Goal: Check status: Check status

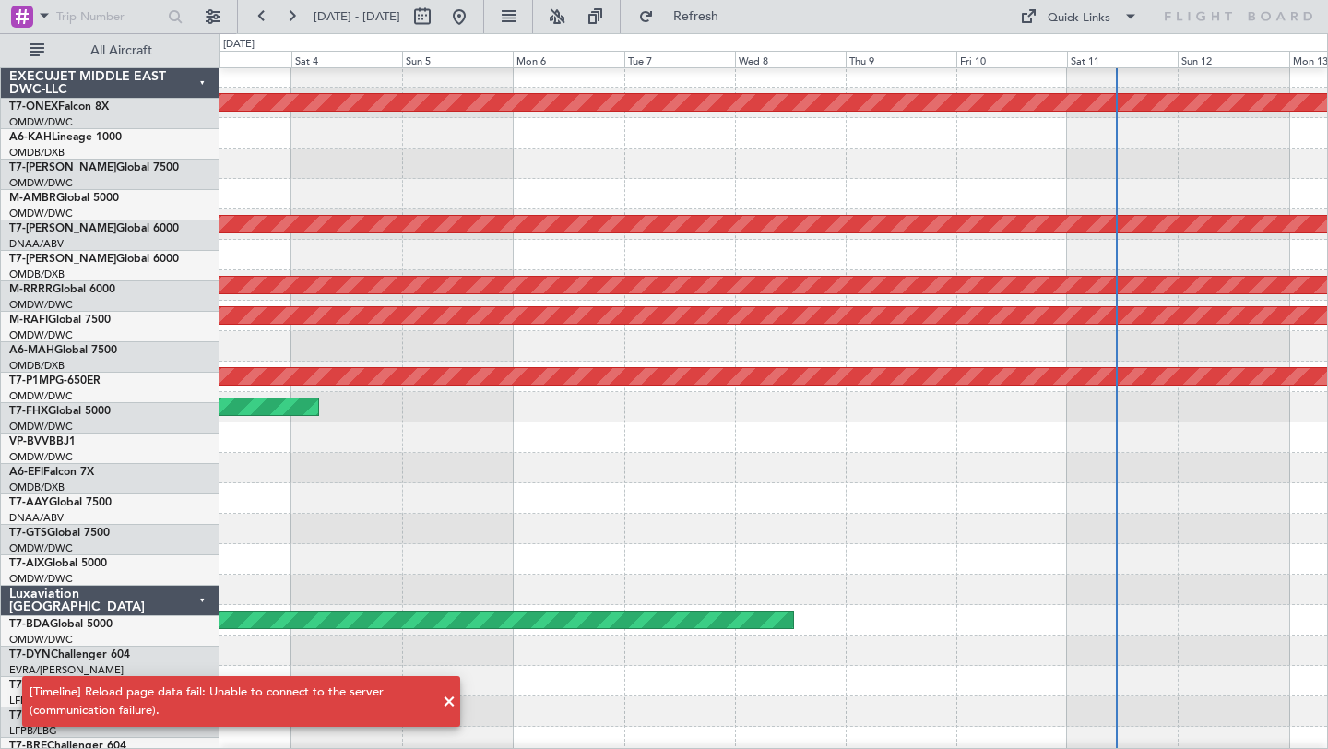
scroll to position [11, 0]
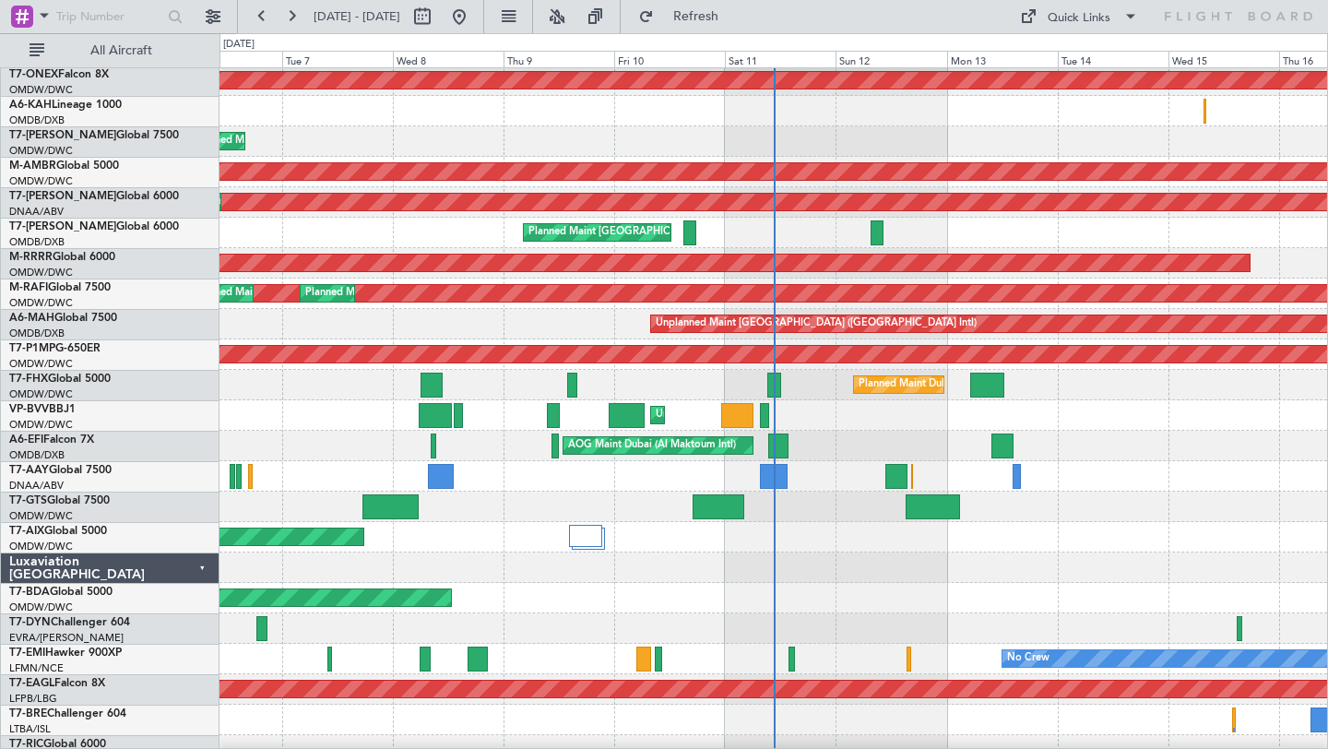
scroll to position [35, 0]
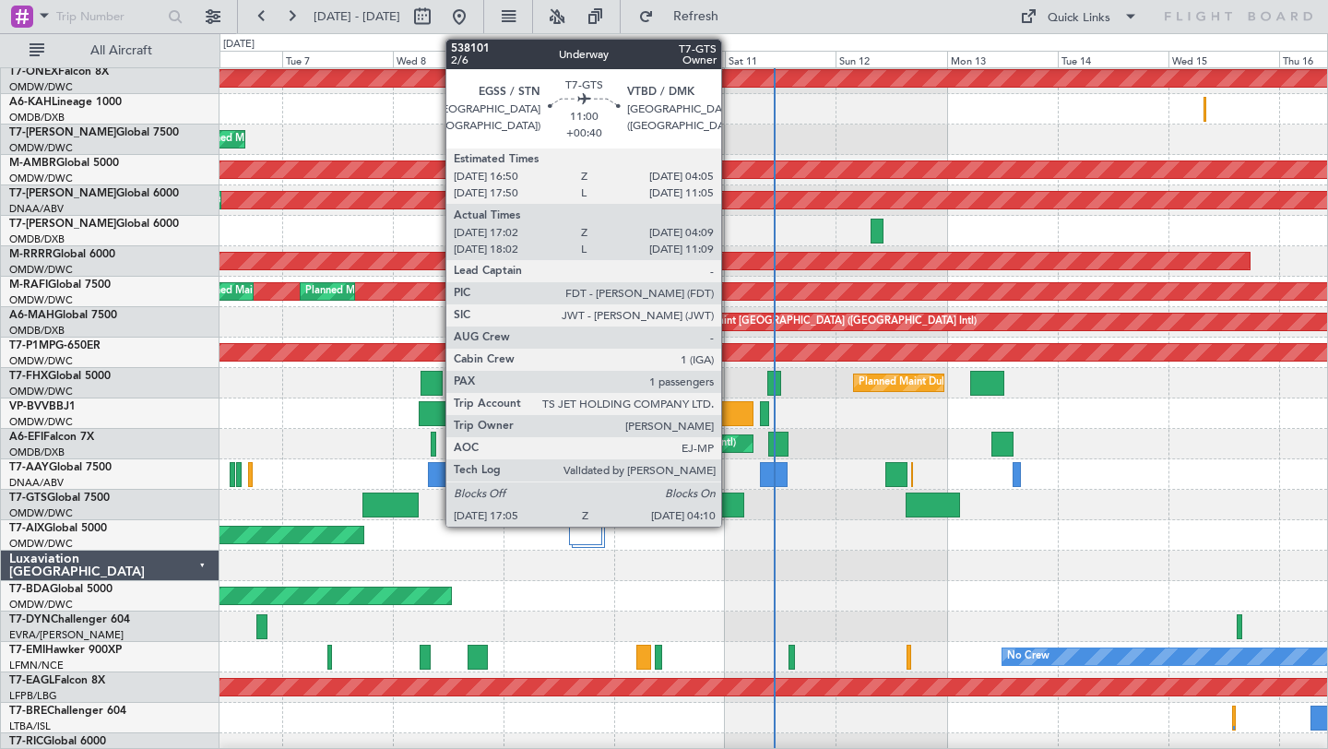
click at [729, 505] on div at bounding box center [719, 504] width 52 height 25
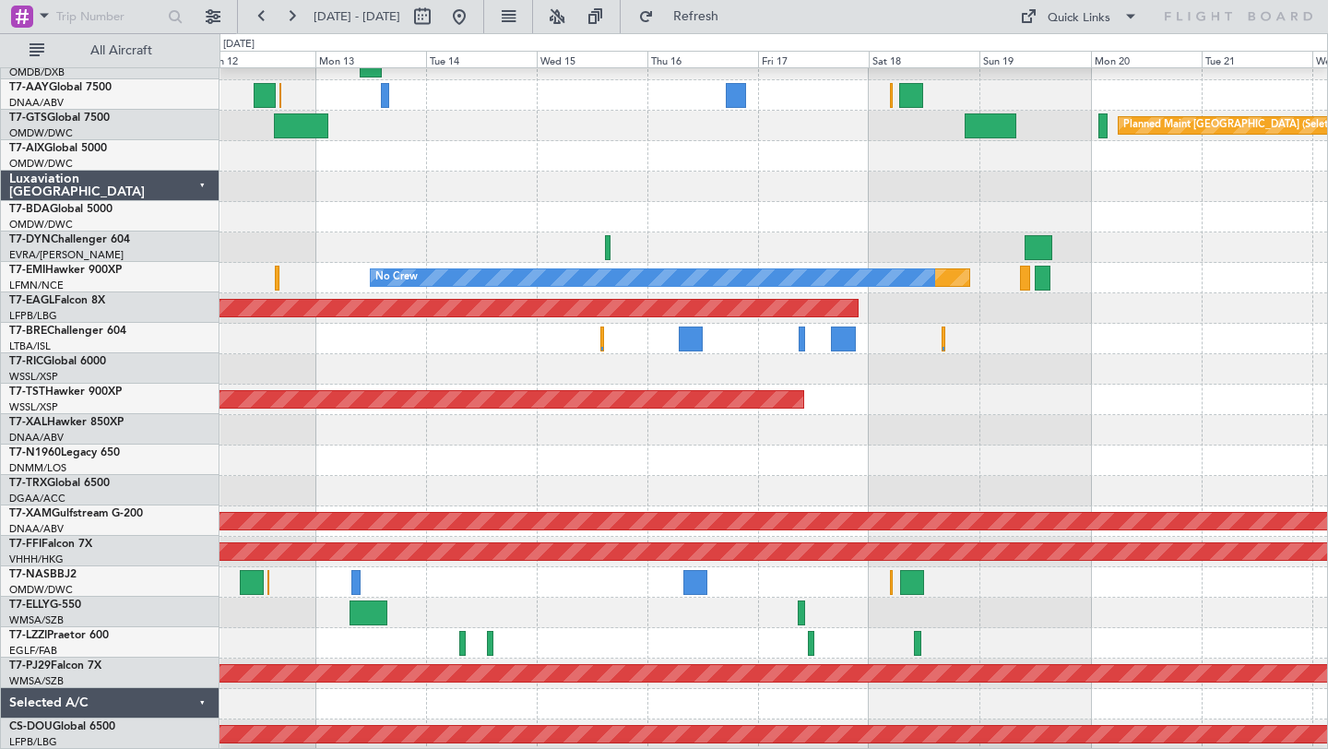
scroll to position [417, 0]
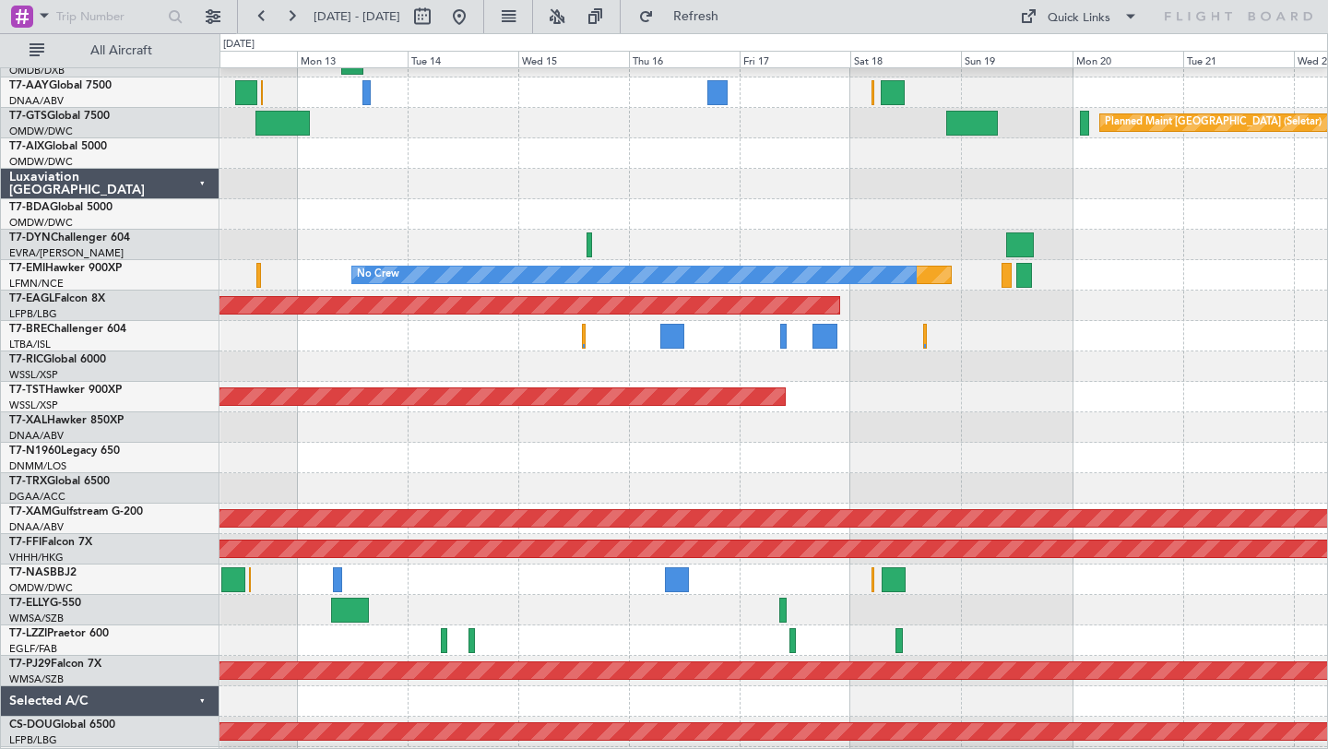
click at [871, 373] on div at bounding box center [773, 366] width 1108 height 30
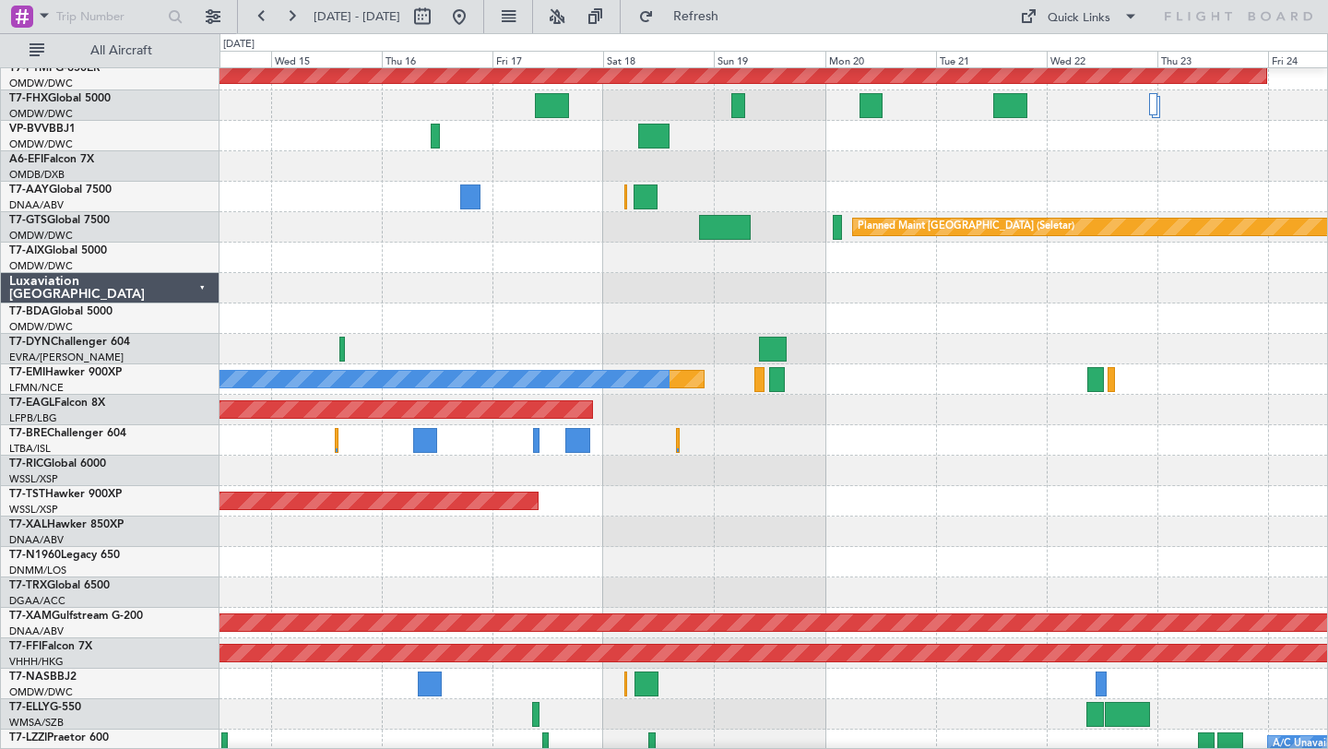
click at [504, 500] on div "Unplanned Maint [GEOGRAPHIC_DATA] ([GEOGRAPHIC_DATA] Intl) Planned Maint Savann…" at bounding box center [773, 334] width 1108 height 1156
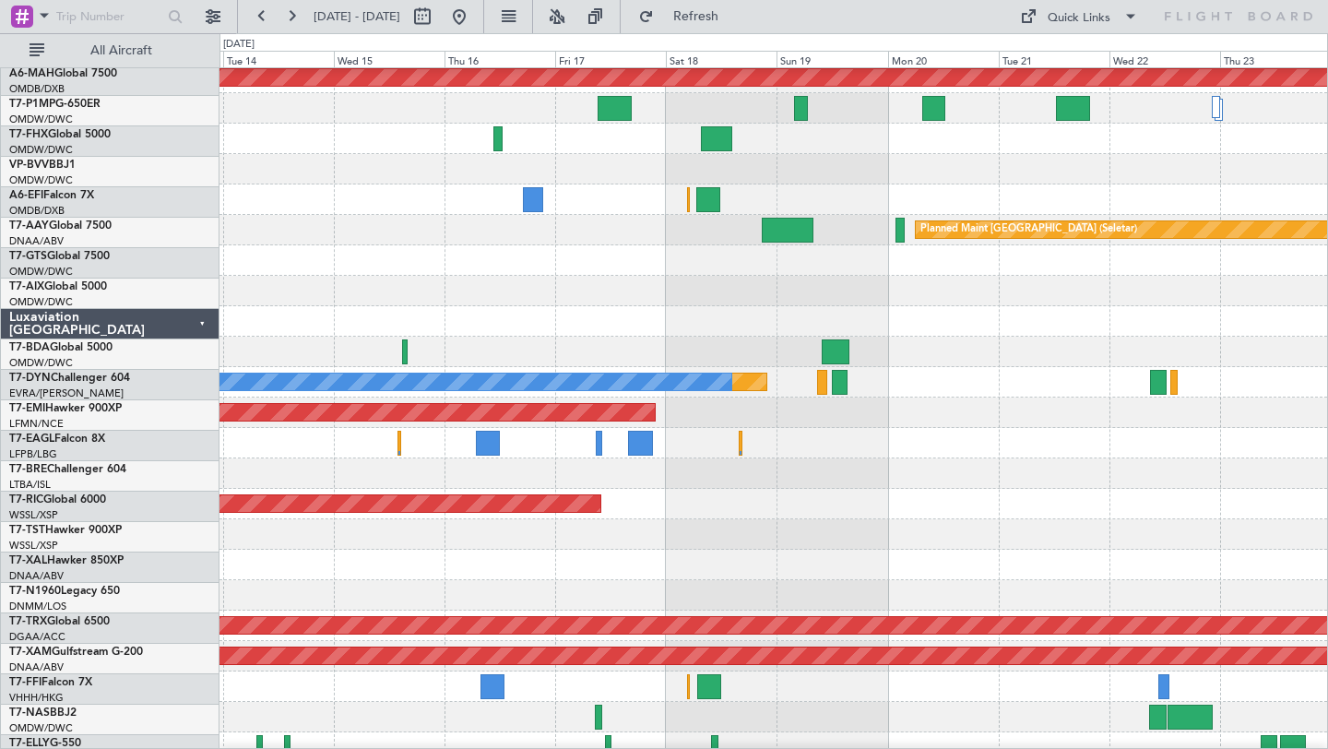
scroll to position [291, 0]
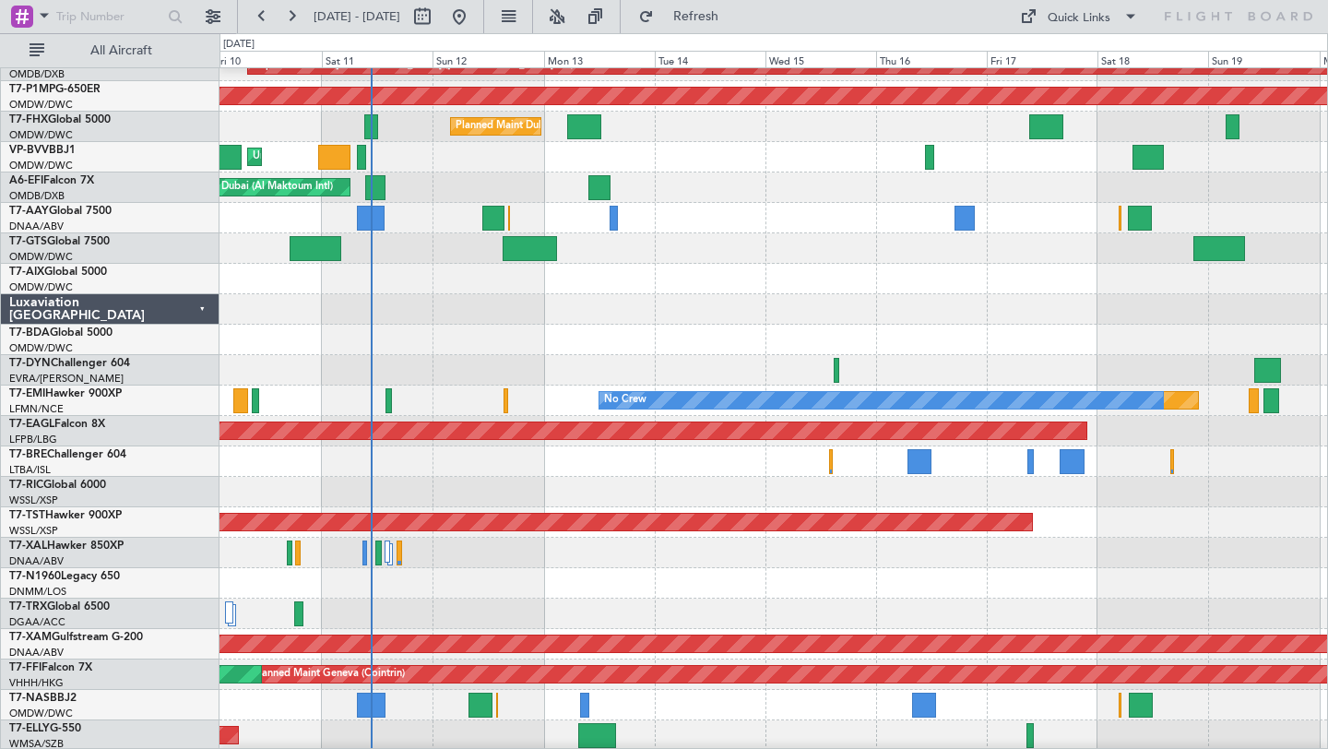
click at [1064, 498] on div at bounding box center [773, 492] width 1108 height 30
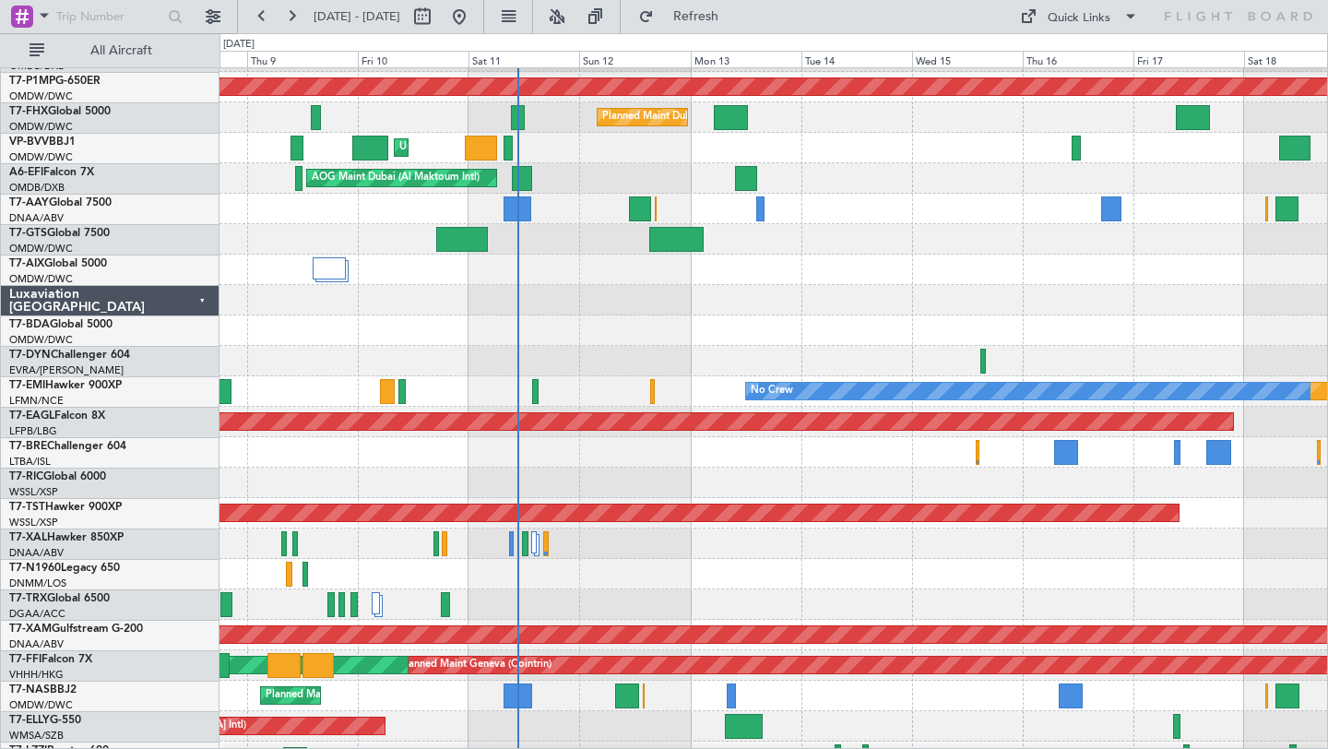
click at [806, 468] on div at bounding box center [773, 483] width 1108 height 30
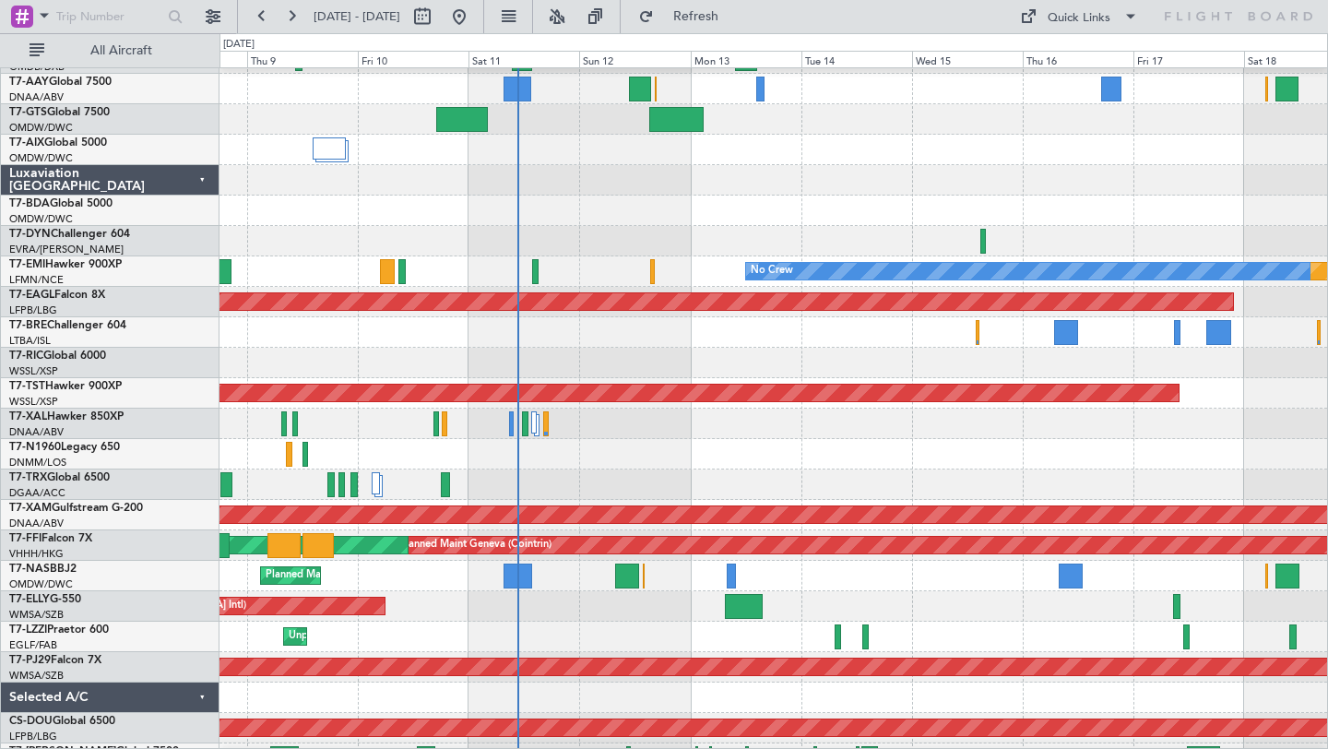
scroll to position [475, 0]
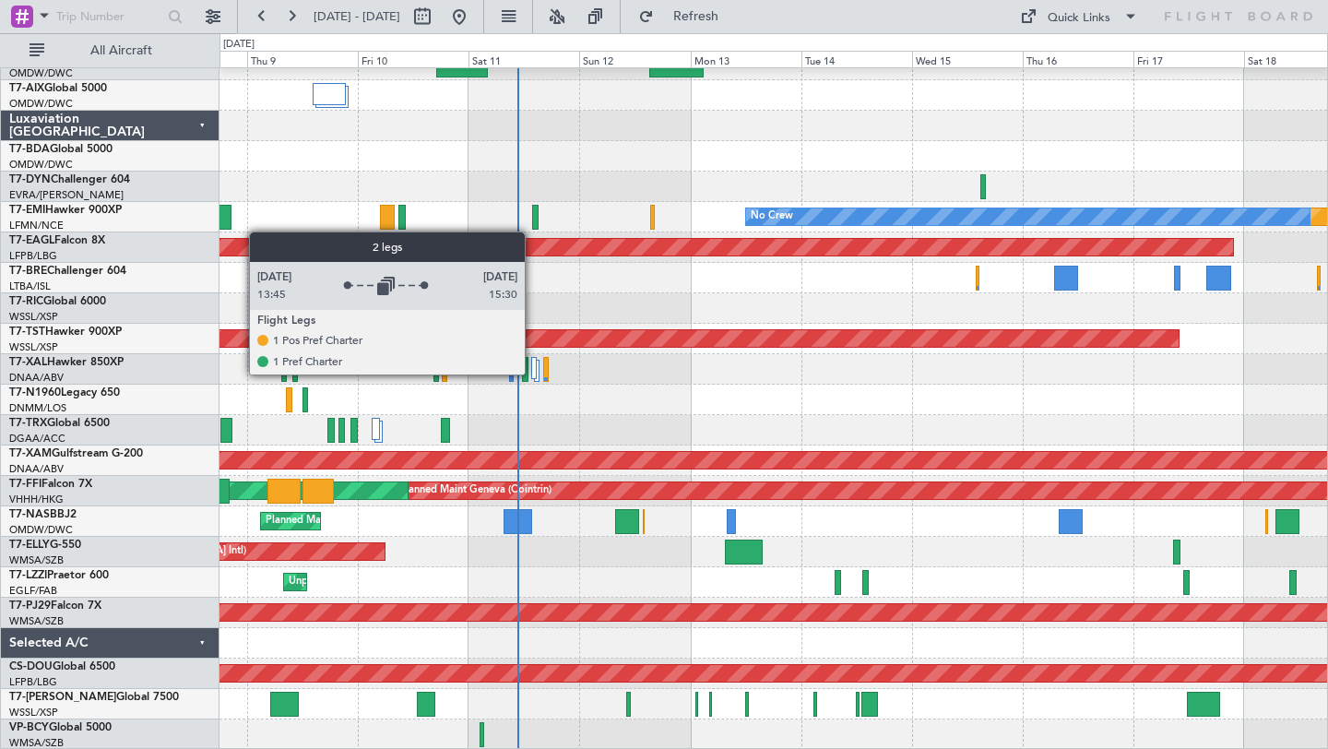
click at [533, 373] on div at bounding box center [534, 368] width 6 height 22
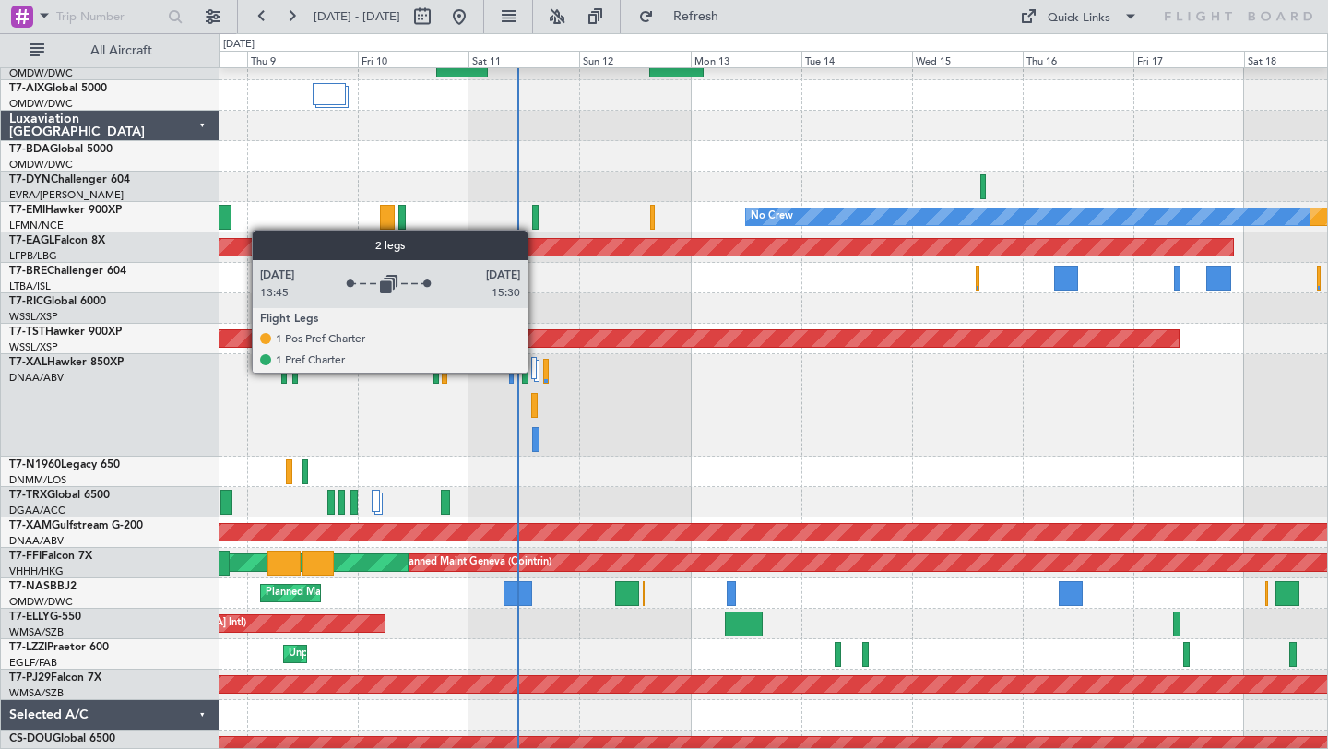
click at [536, 372] on div at bounding box center [534, 368] width 6 height 22
